Goal: Understand process/instructions

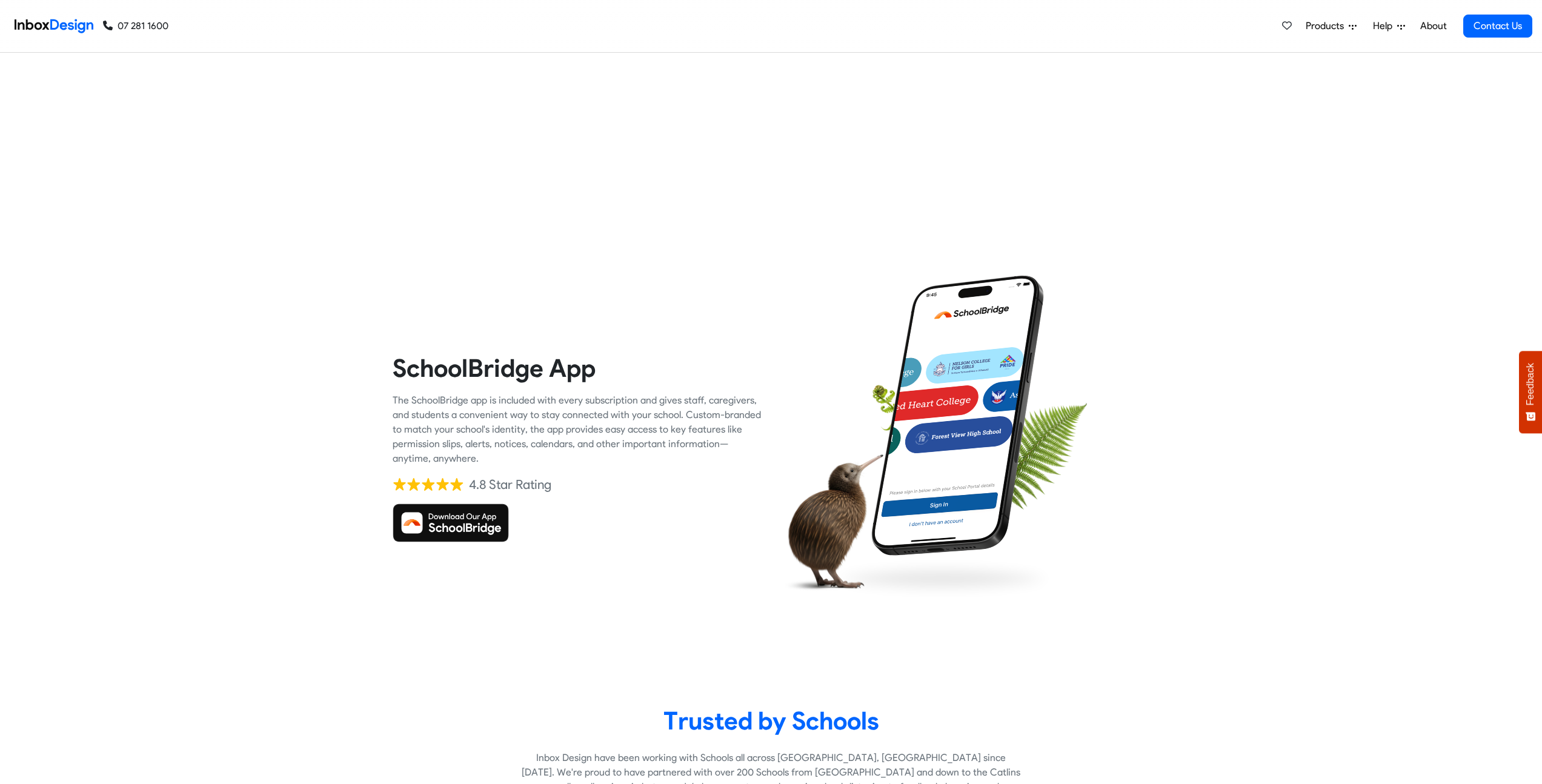
checkbox input "true"
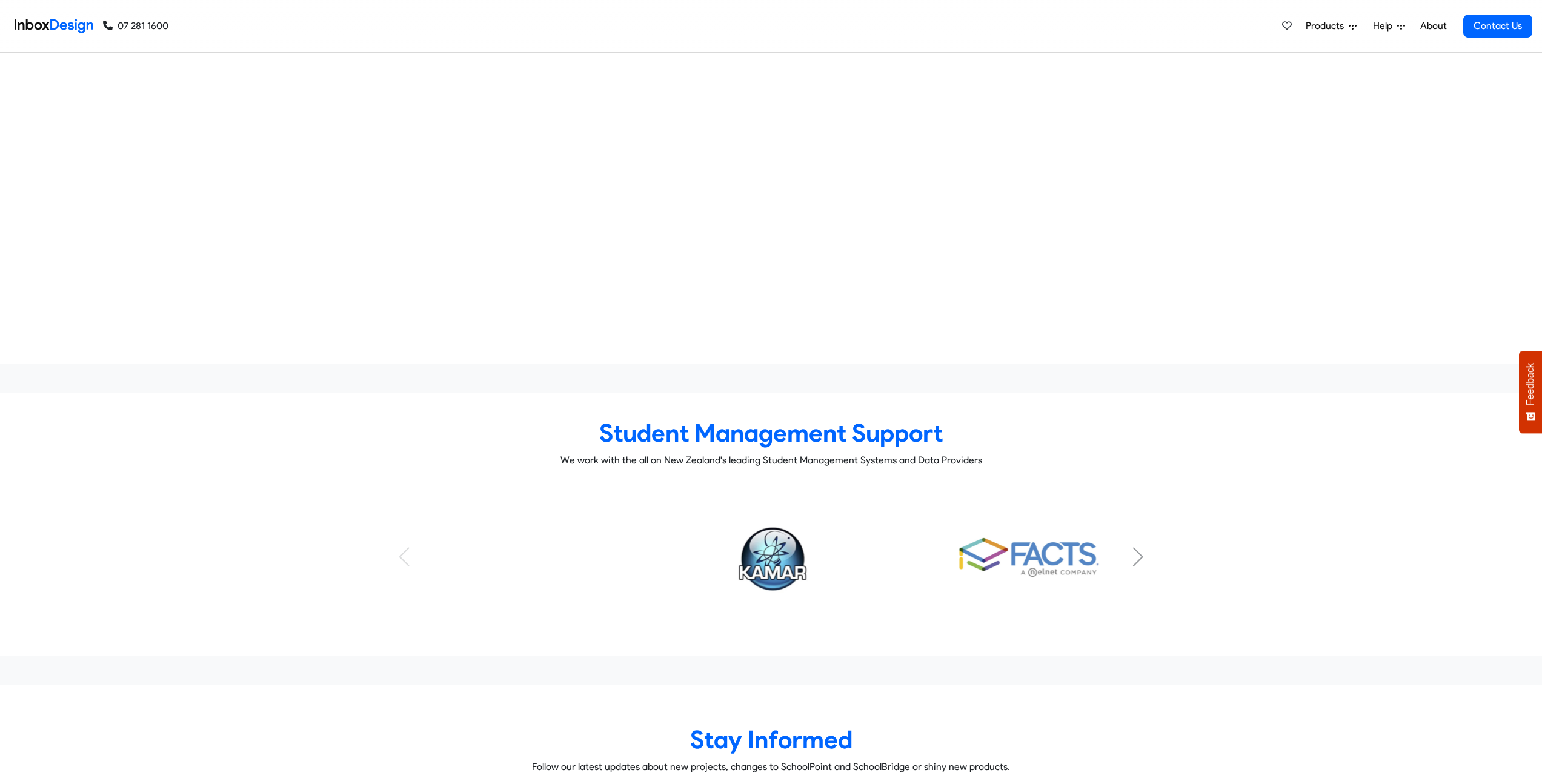
checkbox input "true"
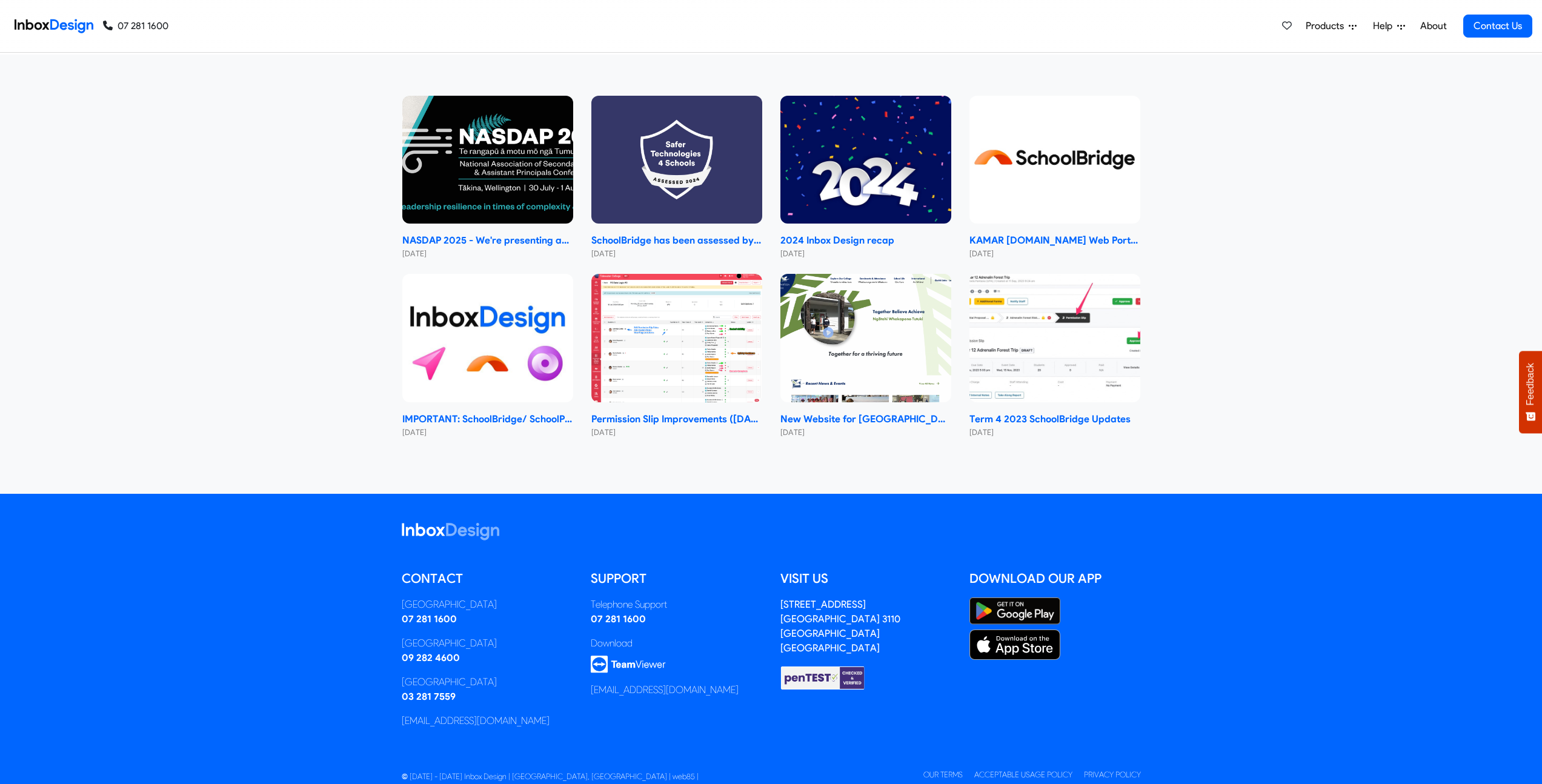
checkbox input "true"
click at [932, 770] on link "Our Terms" at bounding box center [943, 774] width 39 height 9
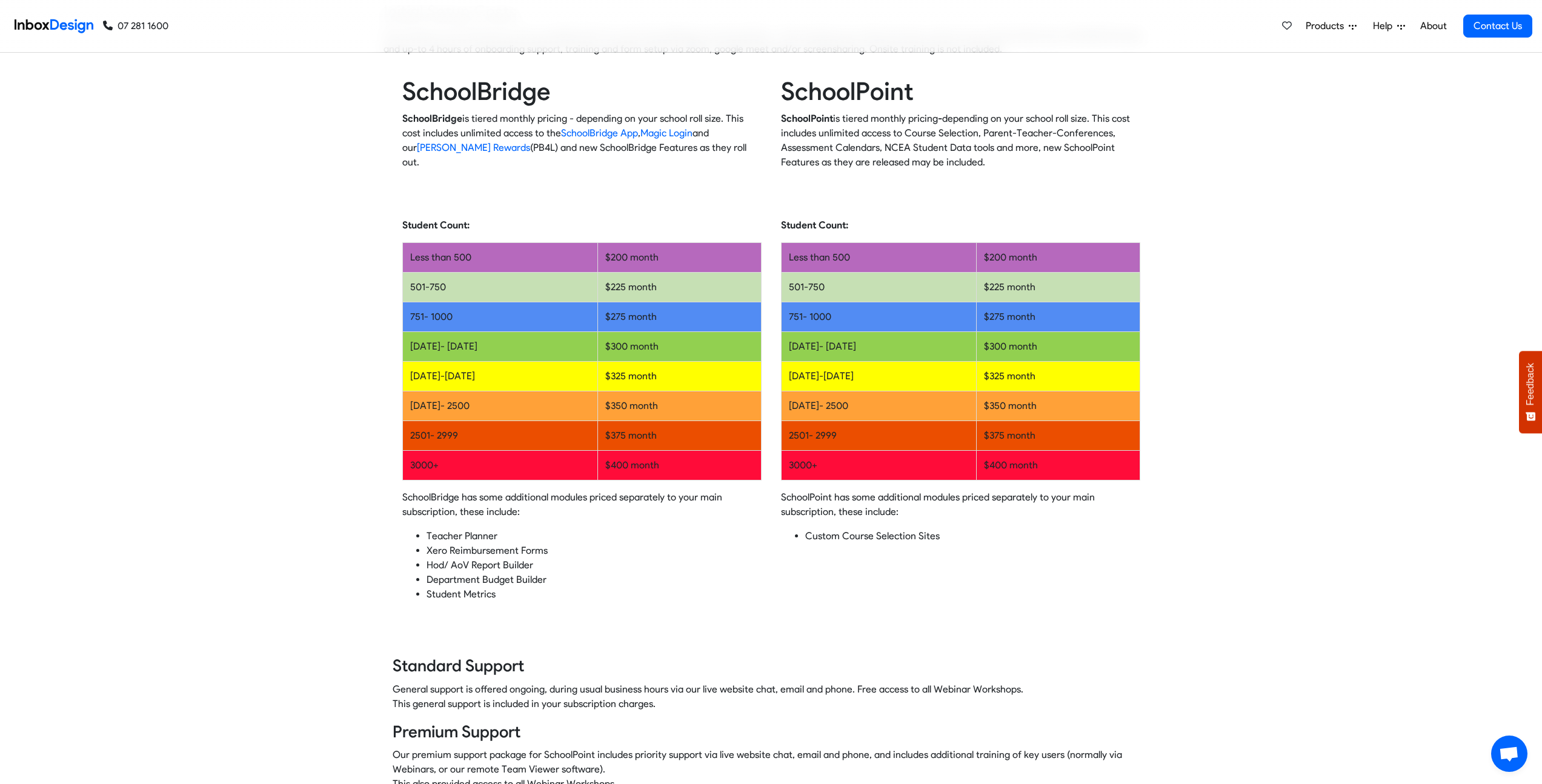
scroll to position [816, 0]
